Goal: Task Accomplishment & Management: Manage account settings

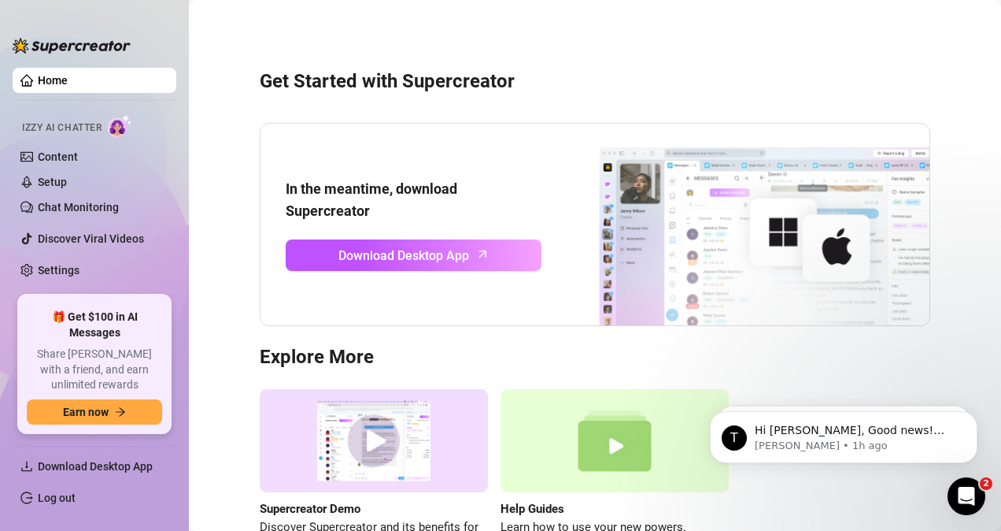
click at [61, 77] on link "Home" at bounding box center [53, 80] width 30 height 13
click at [65, 251] on ul "Home Izzy AI Chatter Content Setup Chat Monitoring Discover Viral Videos Settin…" at bounding box center [95, 174] width 164 height 227
click at [61, 264] on link "Settings" at bounding box center [59, 270] width 42 height 13
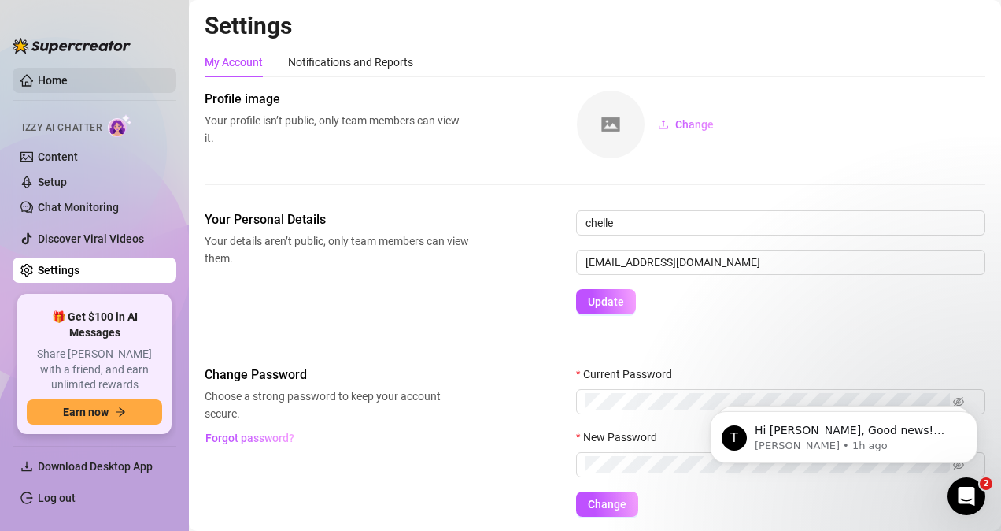
click at [50, 74] on link "Home" at bounding box center [53, 80] width 30 height 13
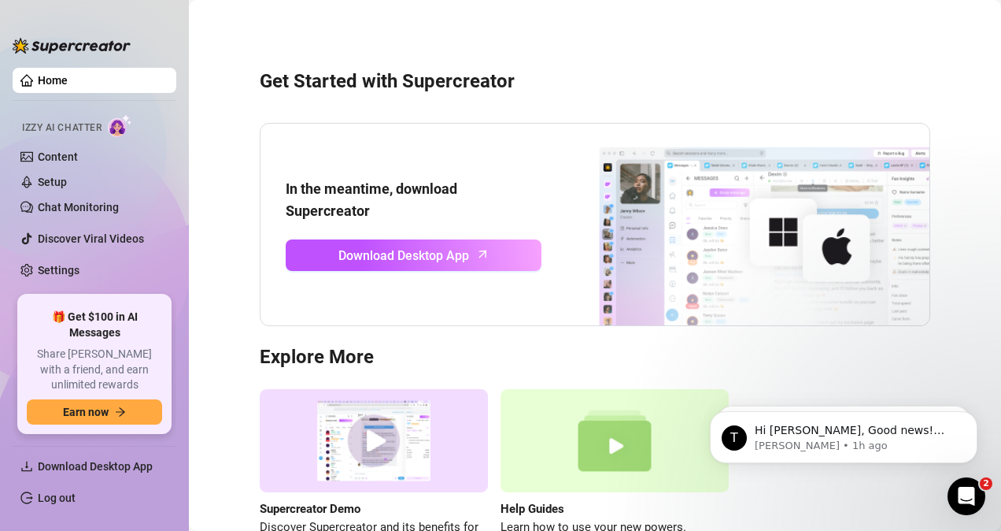
click at [68, 74] on link "Home" at bounding box center [53, 80] width 30 height 13
click at [67, 177] on link "Setup" at bounding box center [52, 182] width 29 height 13
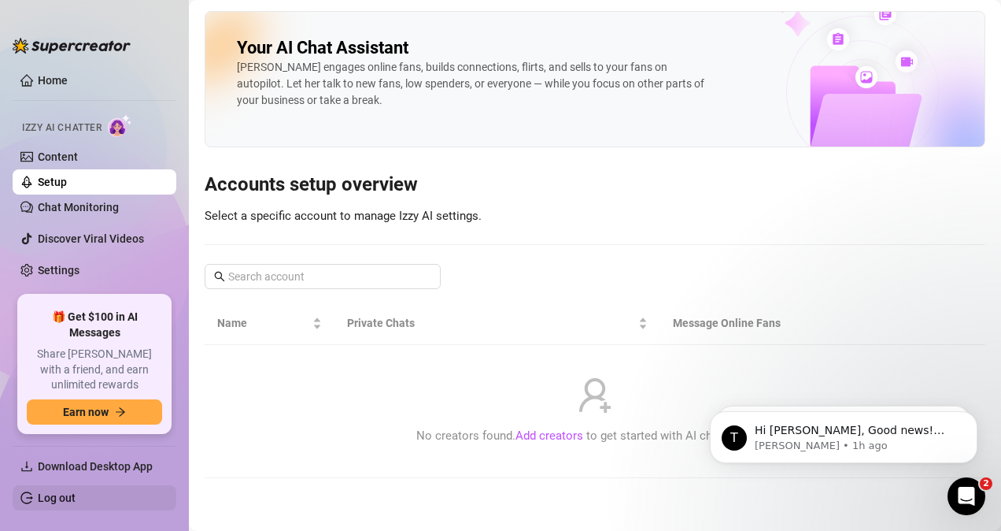
click at [60, 497] on link "Log out" at bounding box center [57, 497] width 38 height 13
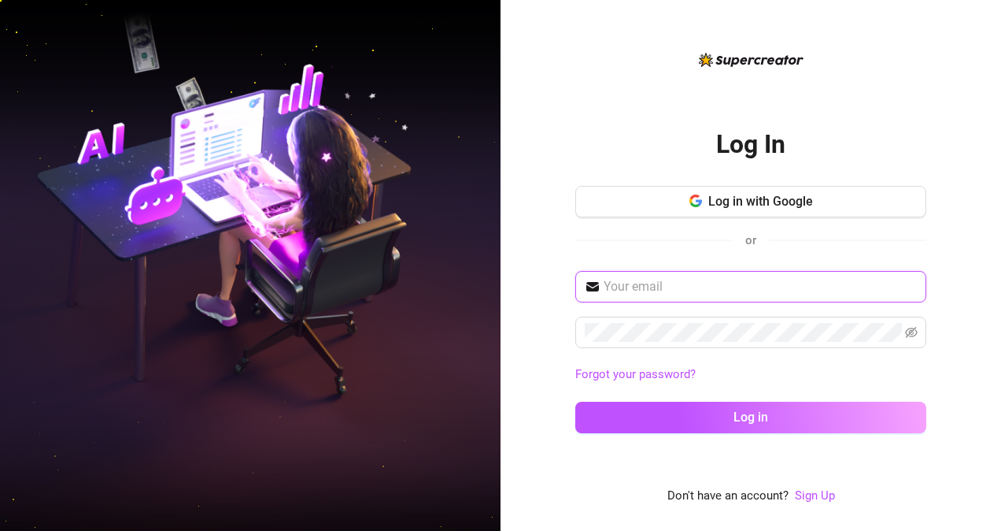
click at [688, 290] on input "text" at bounding box center [760, 286] width 313 height 19
type input "rubybangcas@gmail.com"
click at [815, 490] on link "Sign Up" at bounding box center [815, 495] width 40 height 14
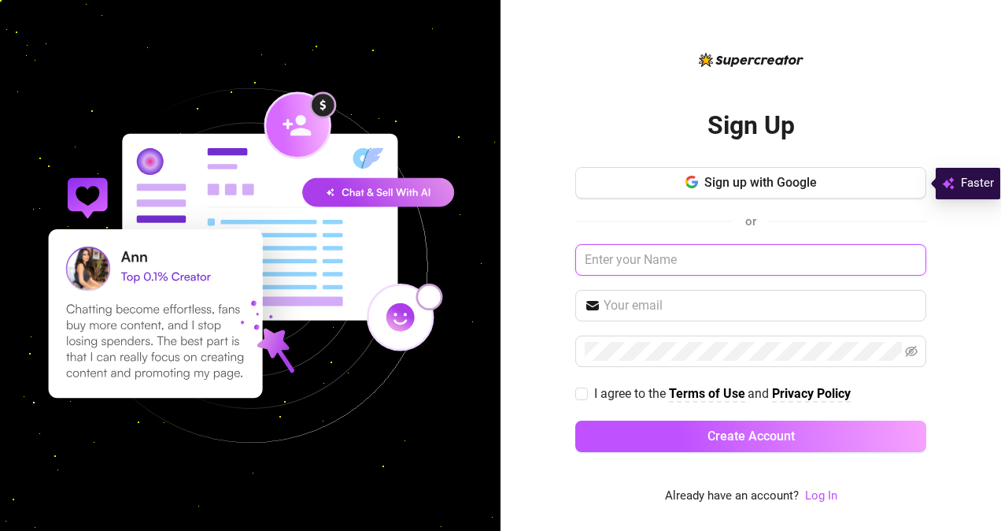
click at [627, 268] on input "text" at bounding box center [750, 259] width 351 height 31
type input "Rochelle"
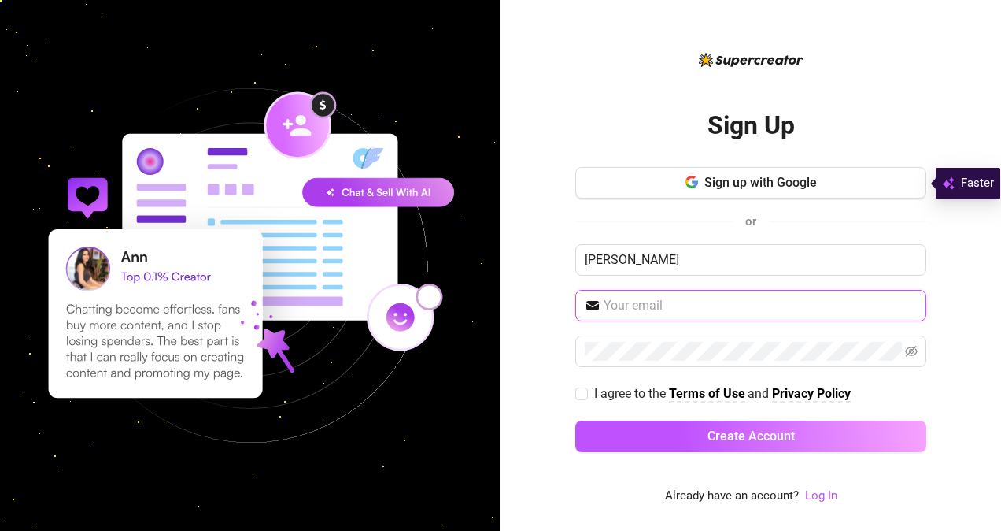
click at [633, 308] on input "text" at bounding box center [760, 305] width 313 height 19
type input "rubybangcas@gmail.com"
click at [576, 390] on input "I agree to the Terms of Use and Privacy Policy" at bounding box center [580, 392] width 11 height 11
checkbox input "true"
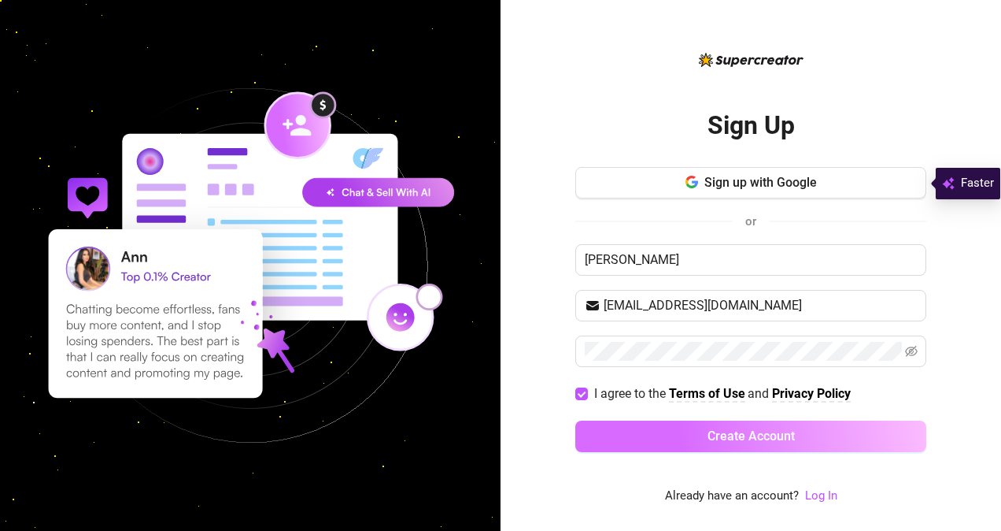
click at [644, 430] on button "Create Account" at bounding box center [750, 435] width 351 height 31
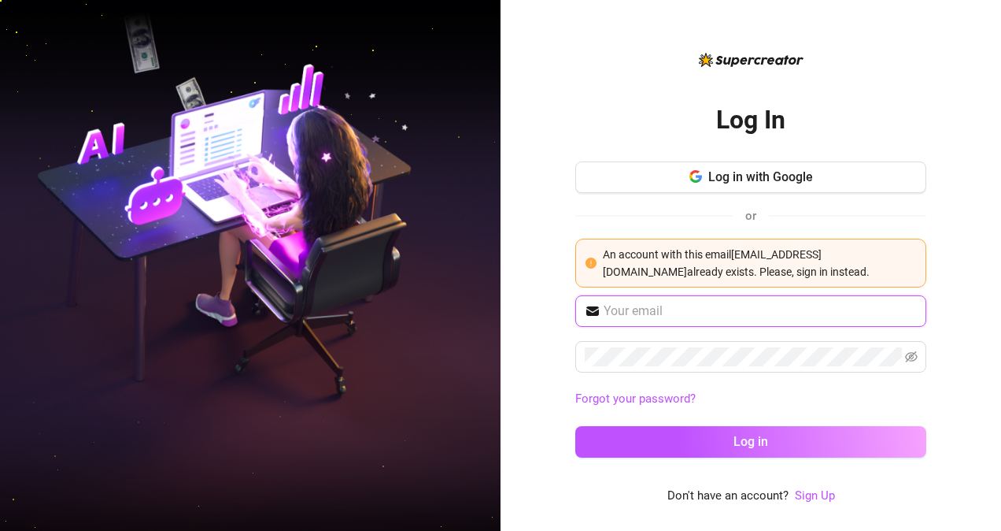
click at [686, 312] on input "text" at bounding box center [760, 310] width 313 height 19
type input "rubybangcas@gmail.com"
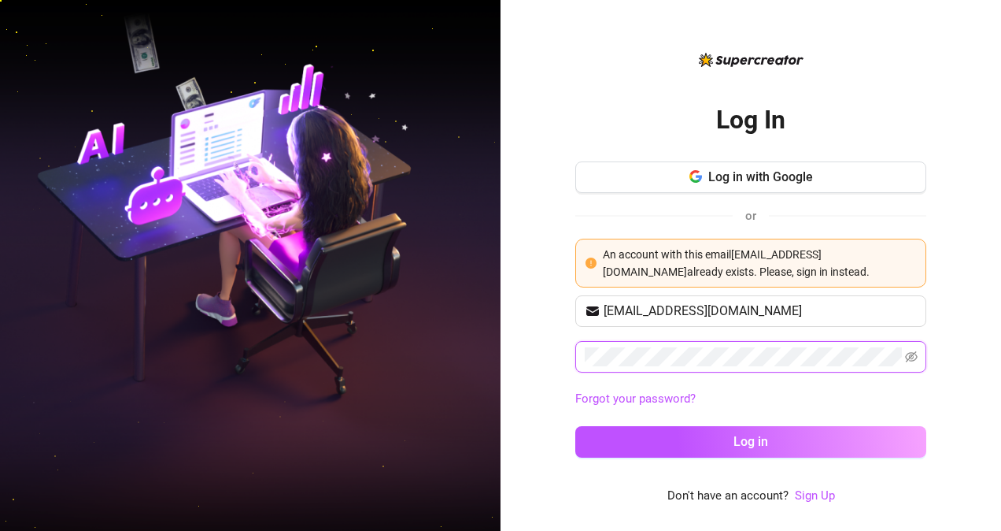
click at [575, 426] on button "Log in" at bounding box center [750, 441] width 351 height 31
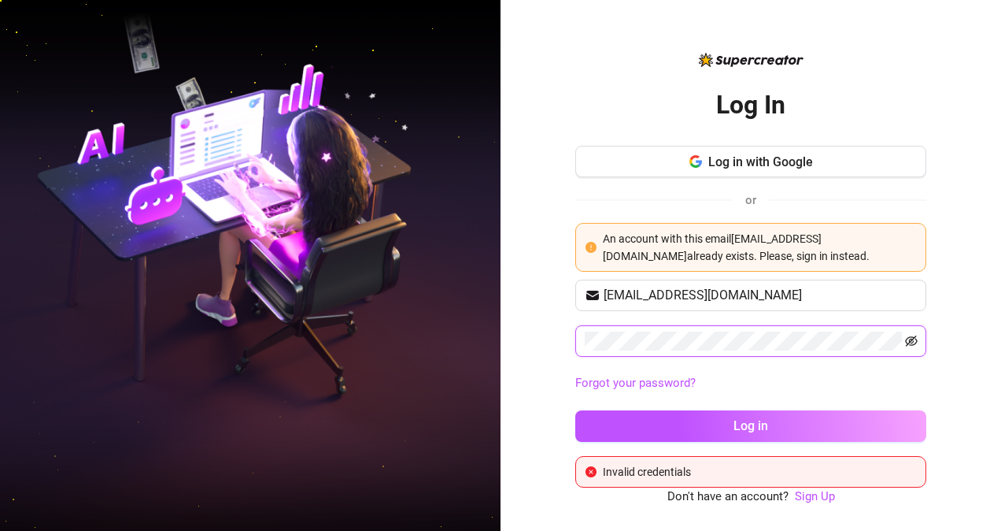
click at [913, 335] on icon "eye-invisible" at bounding box center [911, 341] width 13 height 13
click at [908, 341] on icon "eye" at bounding box center [911, 341] width 13 height 13
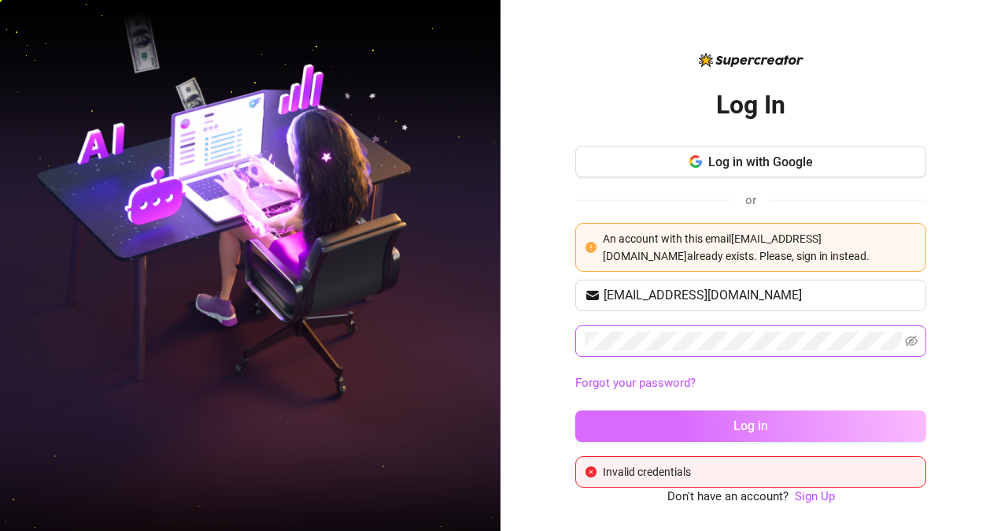
click at [765, 418] on span "Log in" at bounding box center [751, 425] width 35 height 15
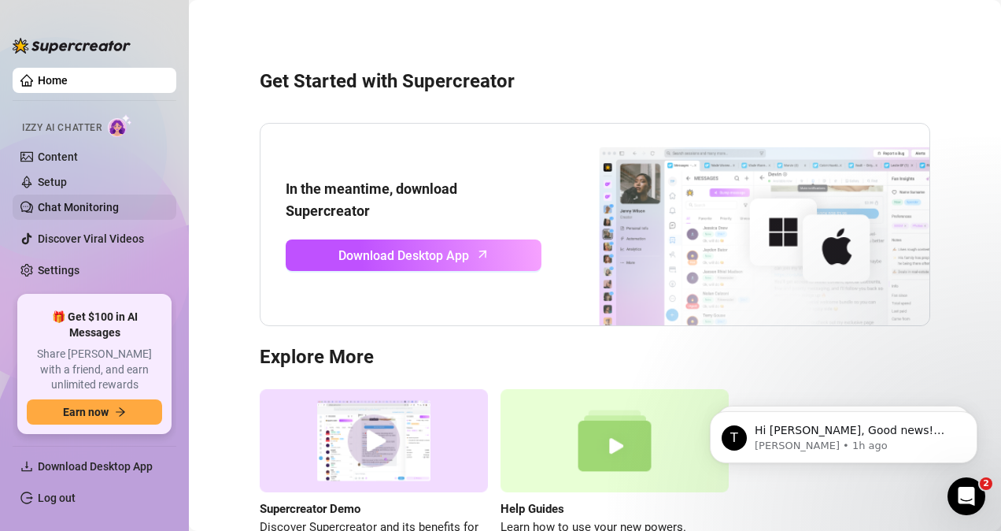
click at [69, 201] on link "Chat Monitoring" at bounding box center [78, 207] width 81 height 13
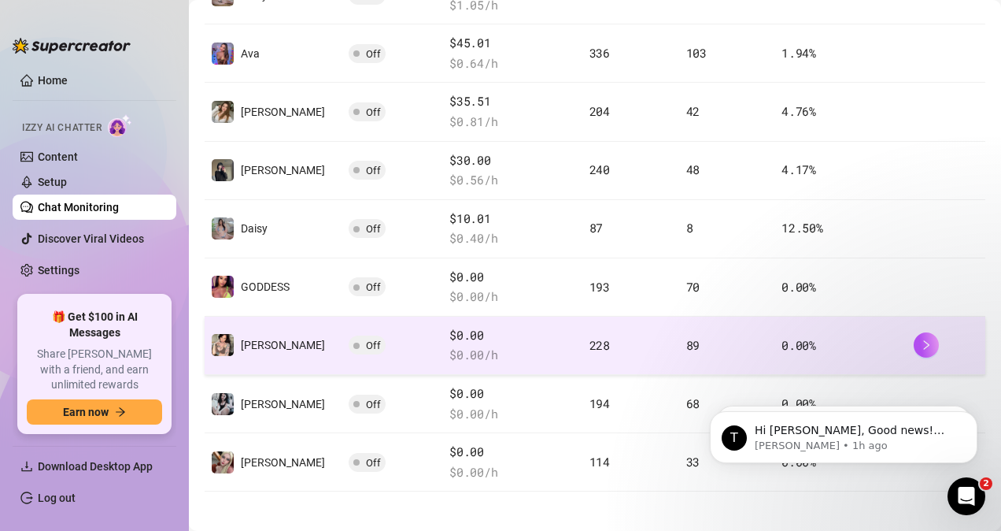
scroll to position [287, 0]
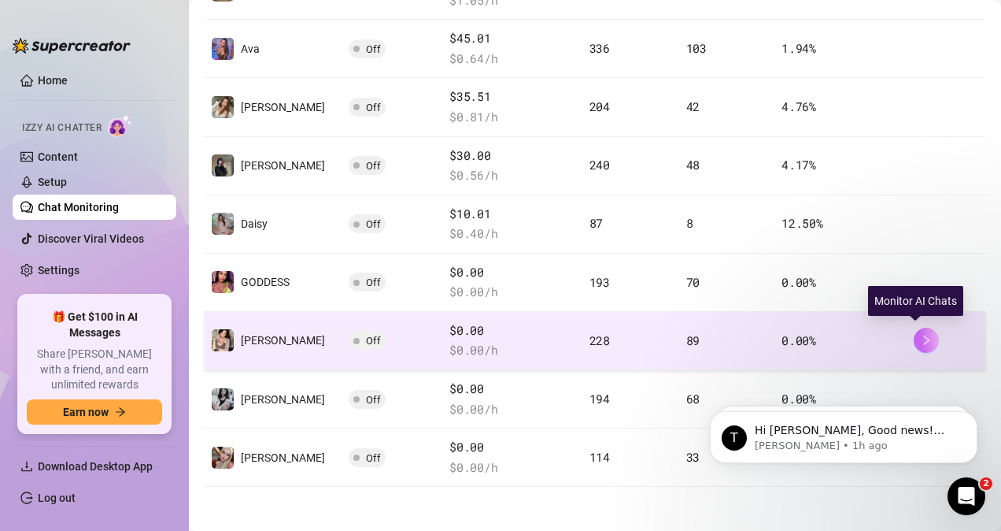
click at [921, 338] on icon "right" at bounding box center [926, 340] width 11 height 11
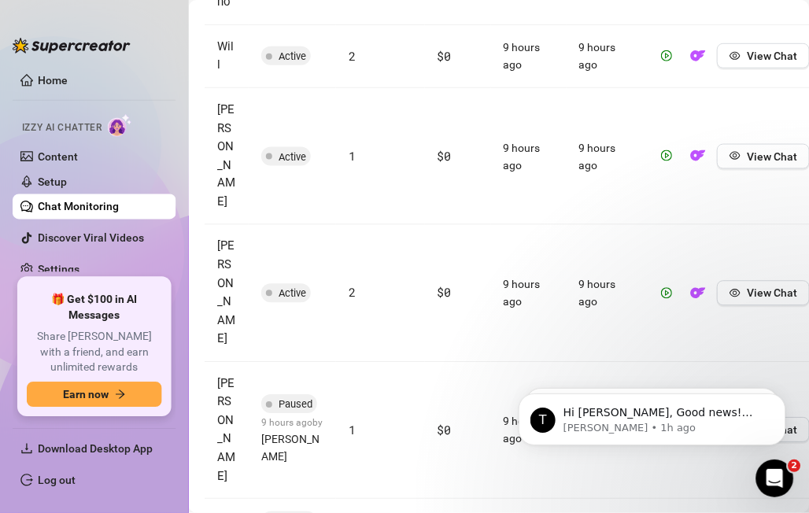
scroll to position [840, 0]
